Goal: Information Seeking & Learning: Learn about a topic

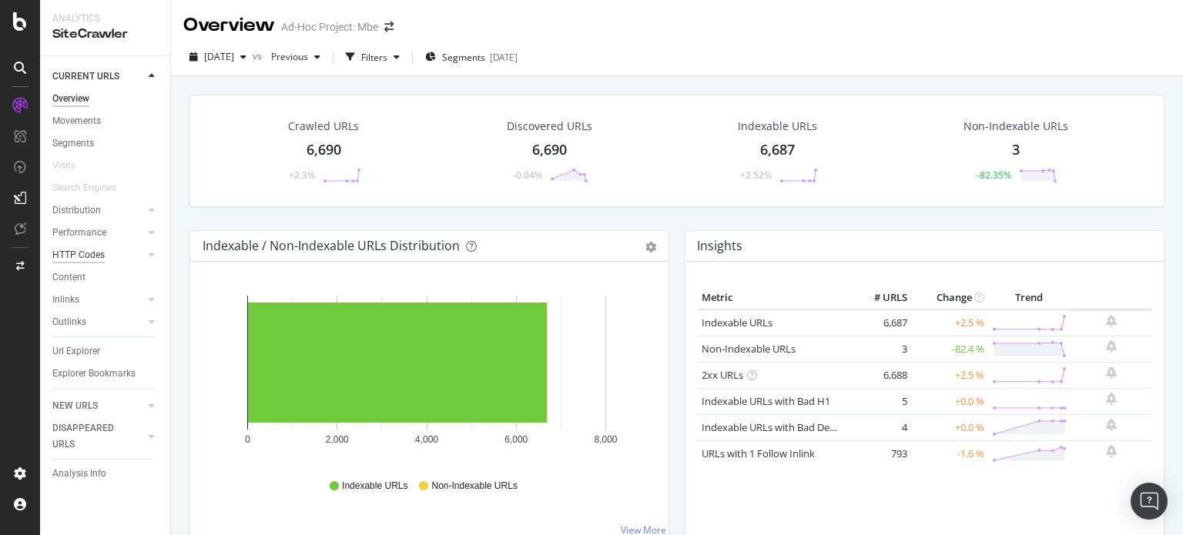
click at [79, 255] on div "HTTP Codes" at bounding box center [78, 255] width 52 height 16
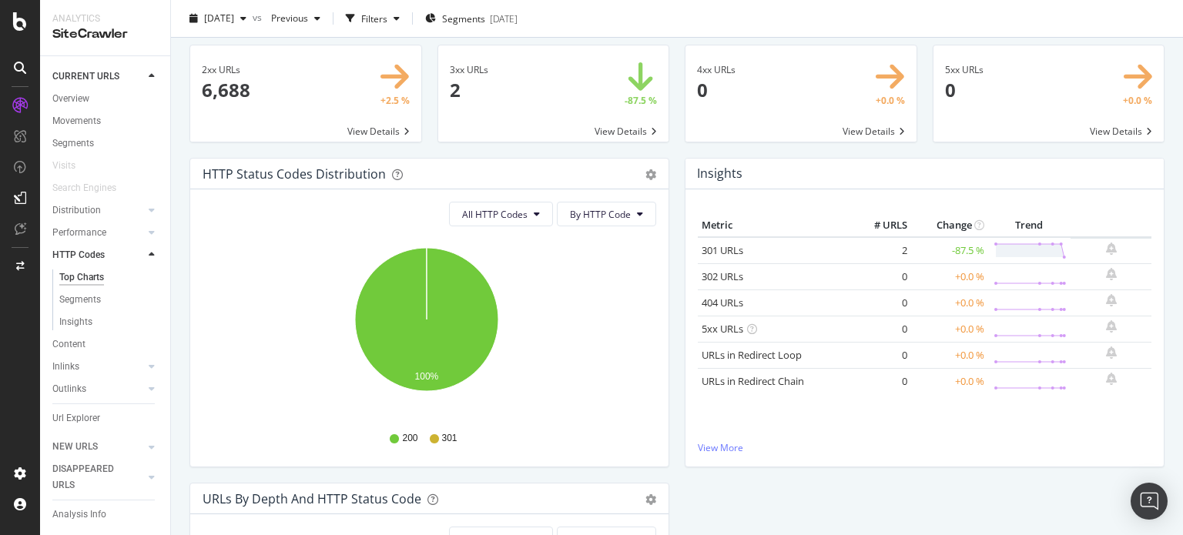
scroll to position [77, 0]
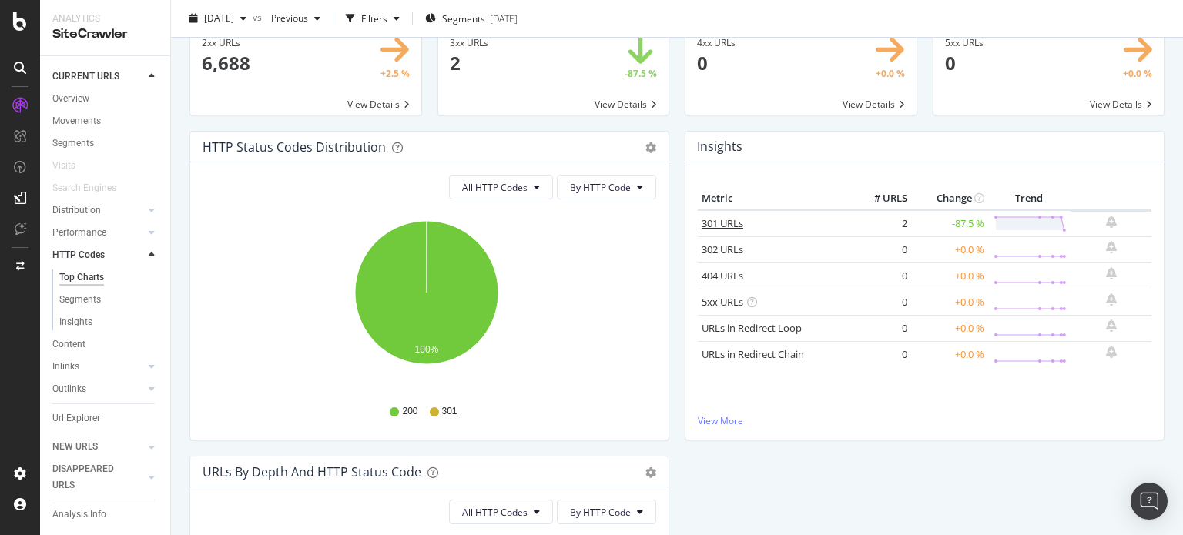
click at [719, 220] on link "301 URLs" at bounding box center [723, 223] width 42 height 14
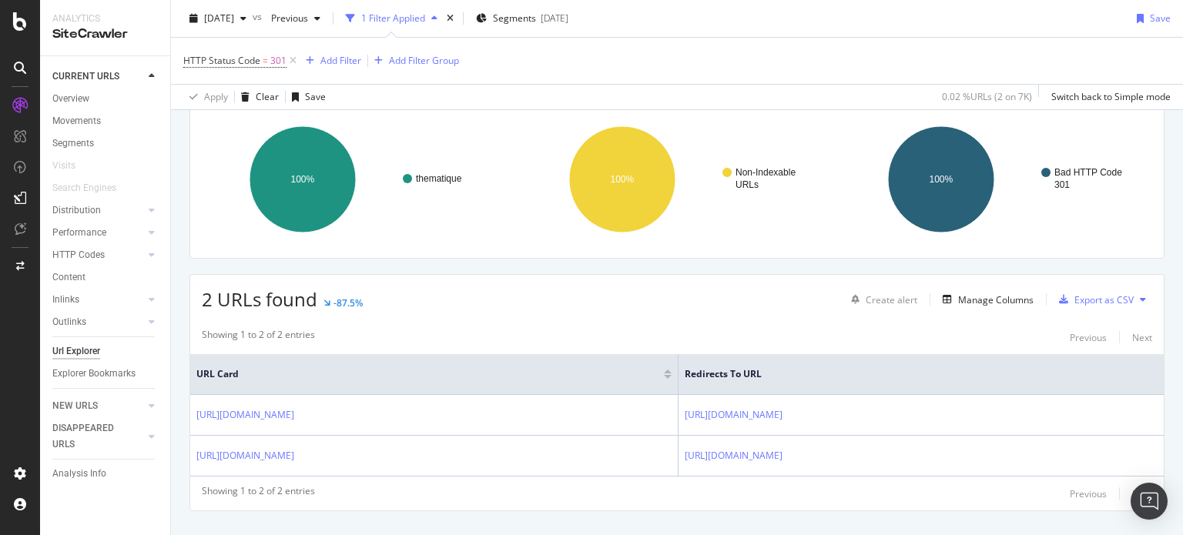
scroll to position [139, 0]
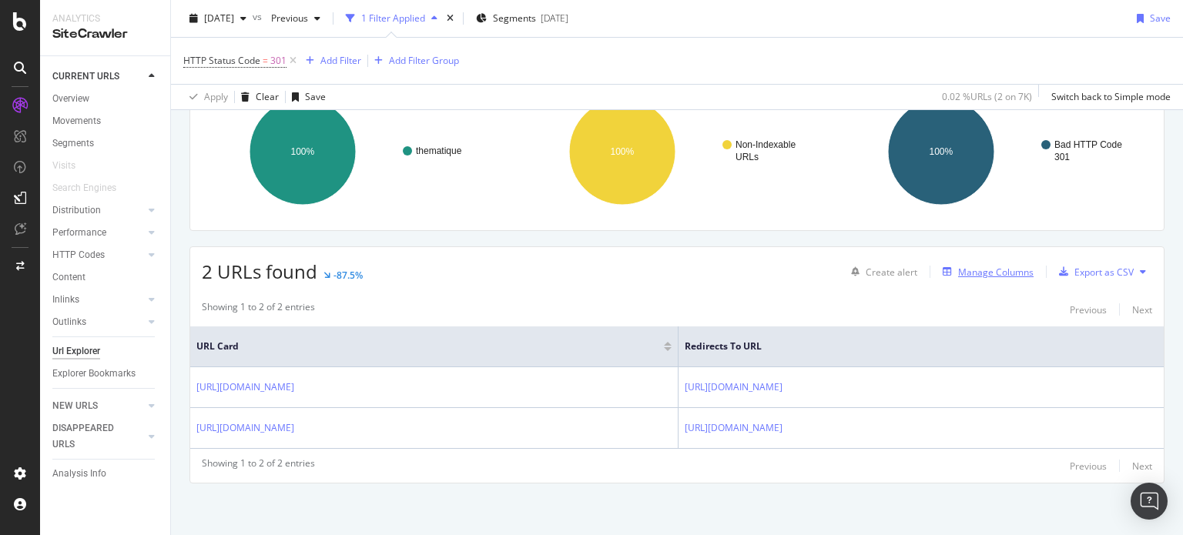
click at [963, 270] on div "Manage Columns" at bounding box center [995, 272] width 75 height 13
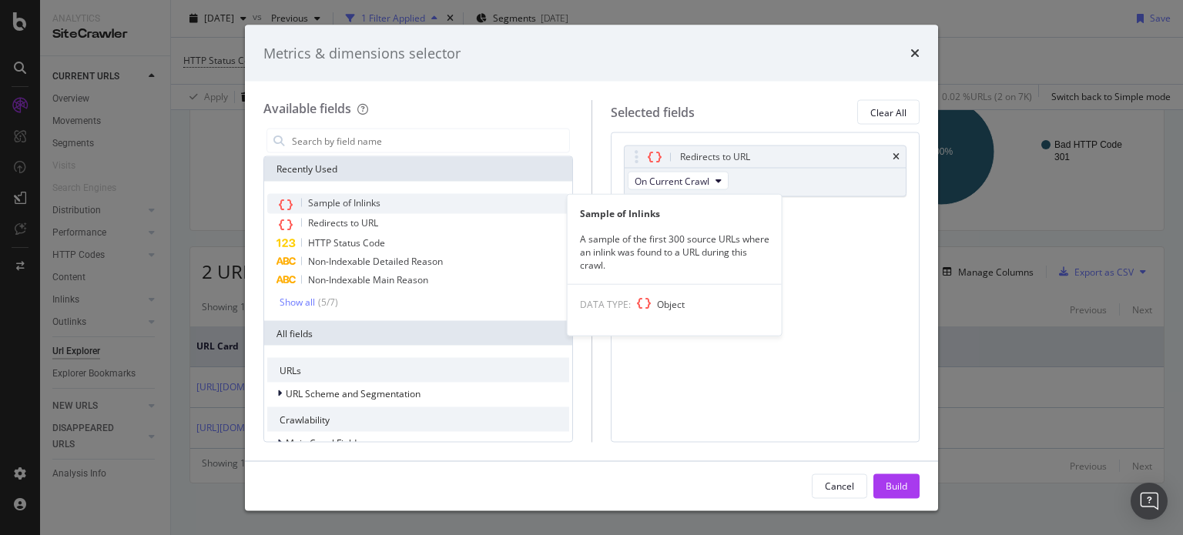
click at [329, 203] on span "Sample of Inlinks" at bounding box center [344, 202] width 72 height 13
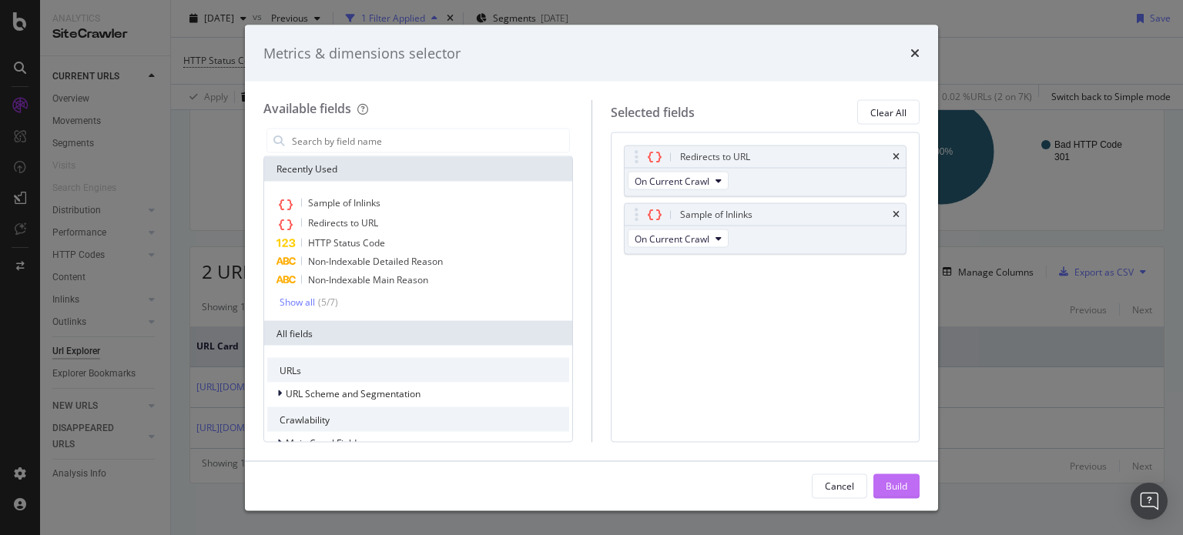
click at [894, 489] on div "Build" at bounding box center [897, 485] width 22 height 13
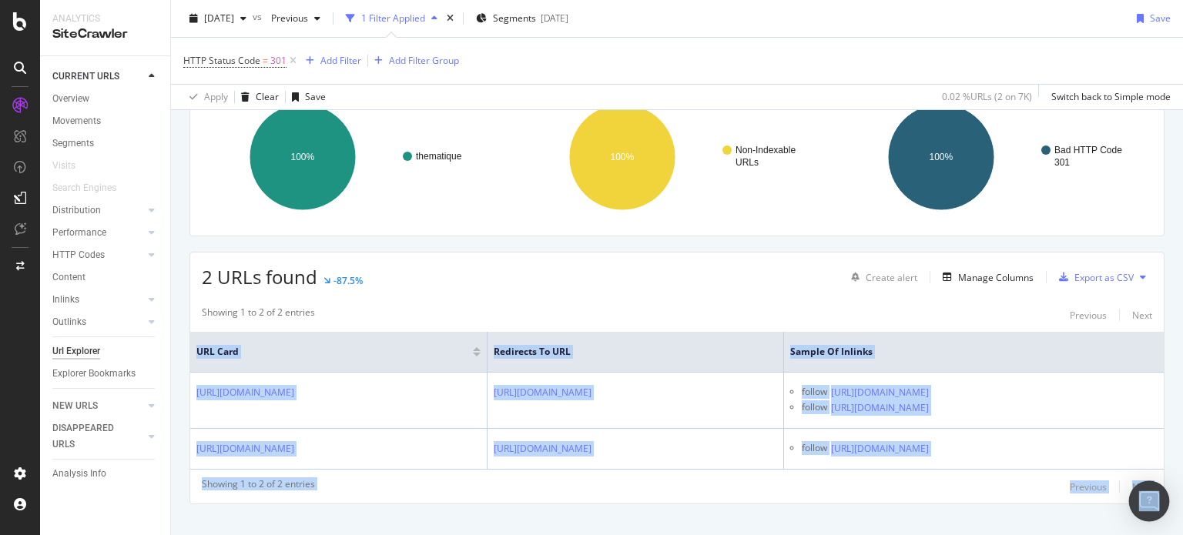
scroll to position [0, 193]
drag, startPoint x: 187, startPoint y: 381, endPoint x: 1130, endPoint y: 491, distance: 949.3
click at [1130, 491] on body "Analytics SiteCrawler CURRENT URLS Overview Movements Segments Visits Search En…" at bounding box center [591, 267] width 1183 height 535
copy table "URL Card Redirects to URL Sample of Inlinks [URL][DOMAIN_NAME] [URL][DOMAIN_NAM…"
